Goal: Register for event/course

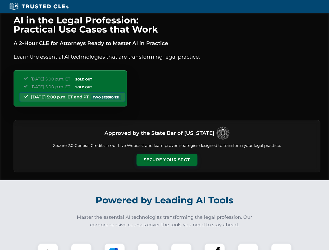
click at [167, 160] on button "Secure Your Spot" at bounding box center [167, 160] width 61 height 12
click at [48, 247] on img at bounding box center [47, 253] width 15 height 15
